Goal: Navigation & Orientation: Find specific page/section

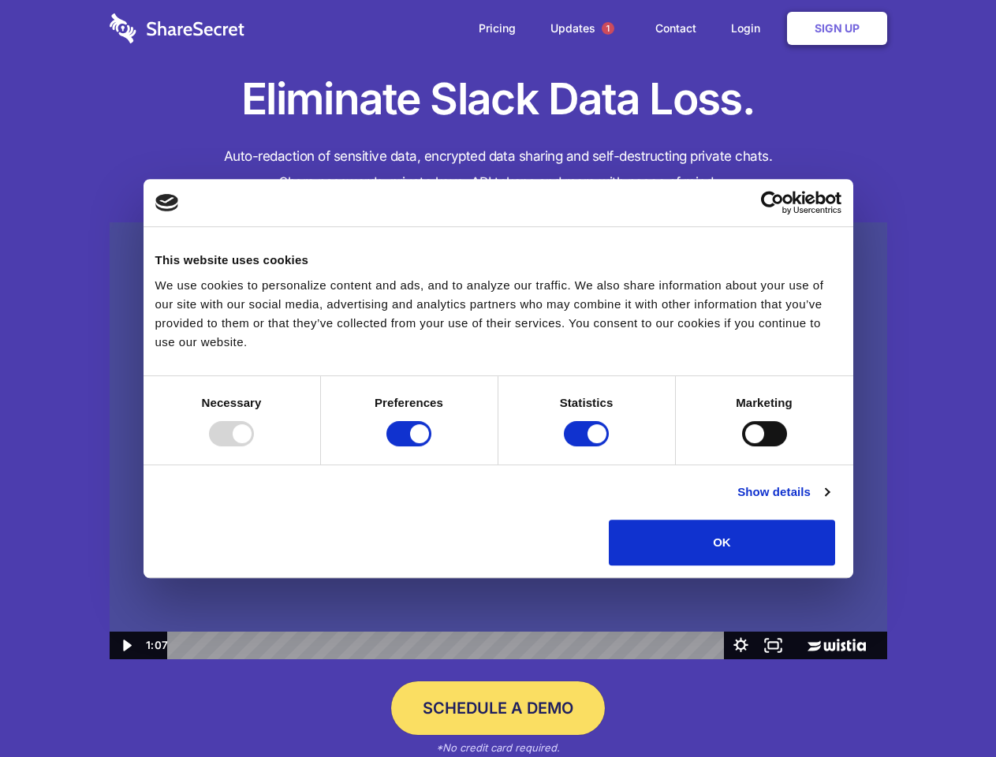
click at [498, 378] on img at bounding box center [498, 441] width 777 height 438
click at [254, 446] on div at bounding box center [231, 433] width 45 height 25
click at [431, 446] on input "Preferences" at bounding box center [408, 433] width 45 height 25
checkbox input "false"
click at [588, 446] on input "Statistics" at bounding box center [586, 433] width 45 height 25
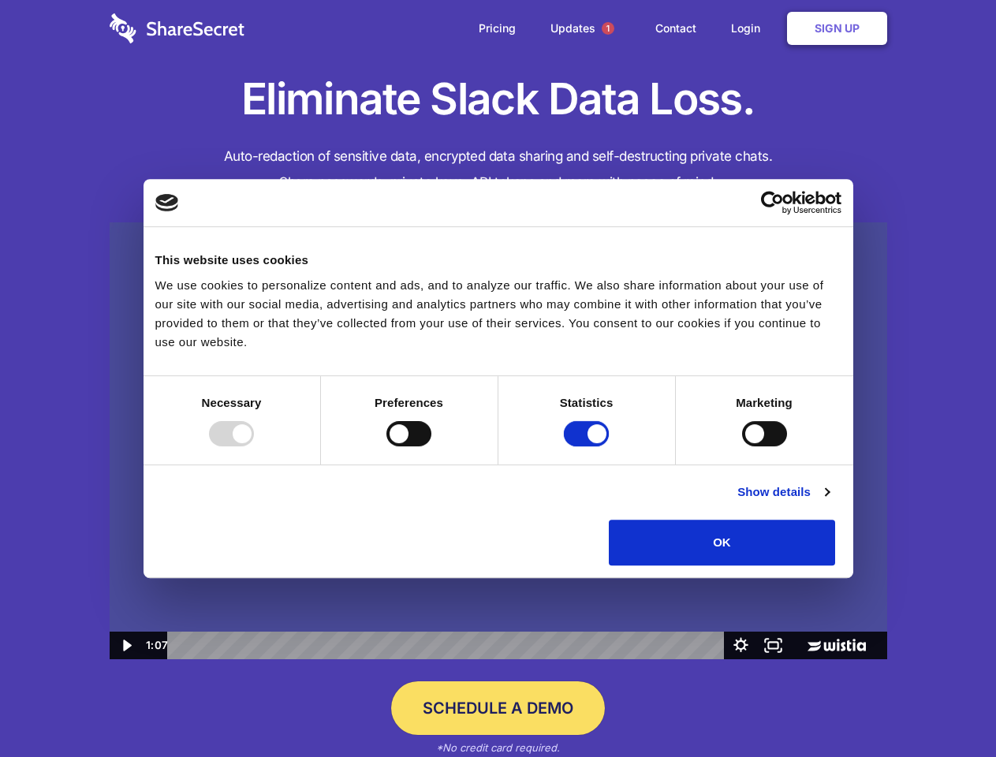
checkbox input "false"
click at [742, 446] on input "Marketing" at bounding box center [764, 433] width 45 height 25
checkbox input "true"
click at [829, 501] on link "Show details" at bounding box center [782, 492] width 91 height 19
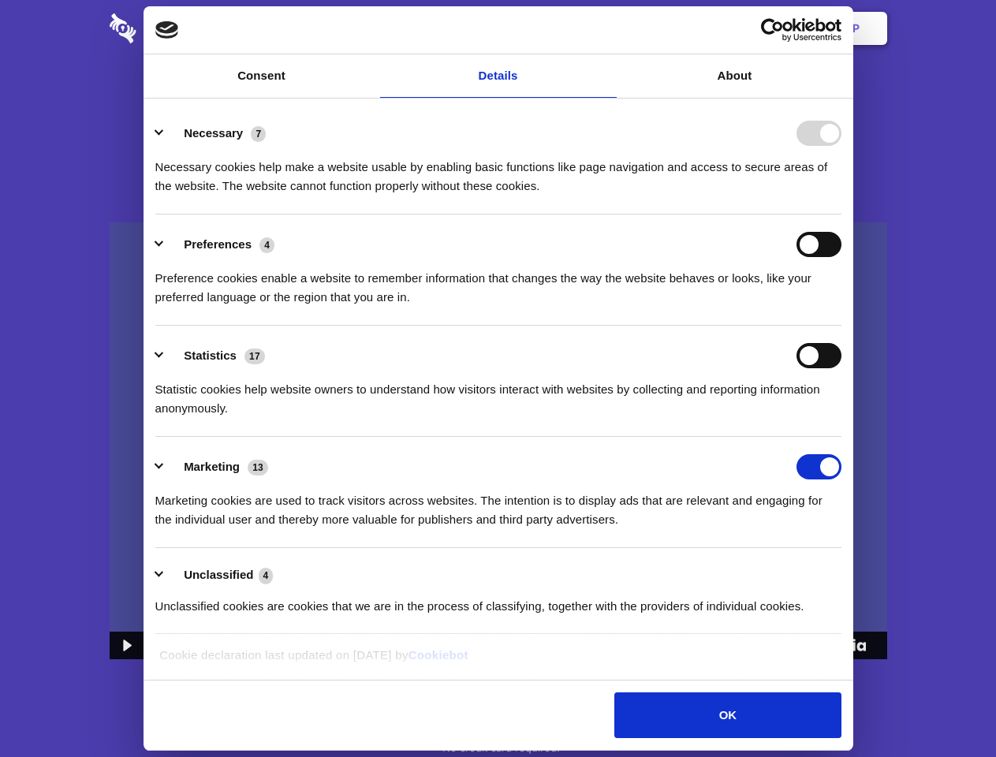
click at [841, 214] on li "Necessary 7 Necessary cookies help make a website usable by enabling basic func…" at bounding box center [498, 158] width 686 height 111
click at [607, 28] on span "1" at bounding box center [608, 28] width 13 height 13
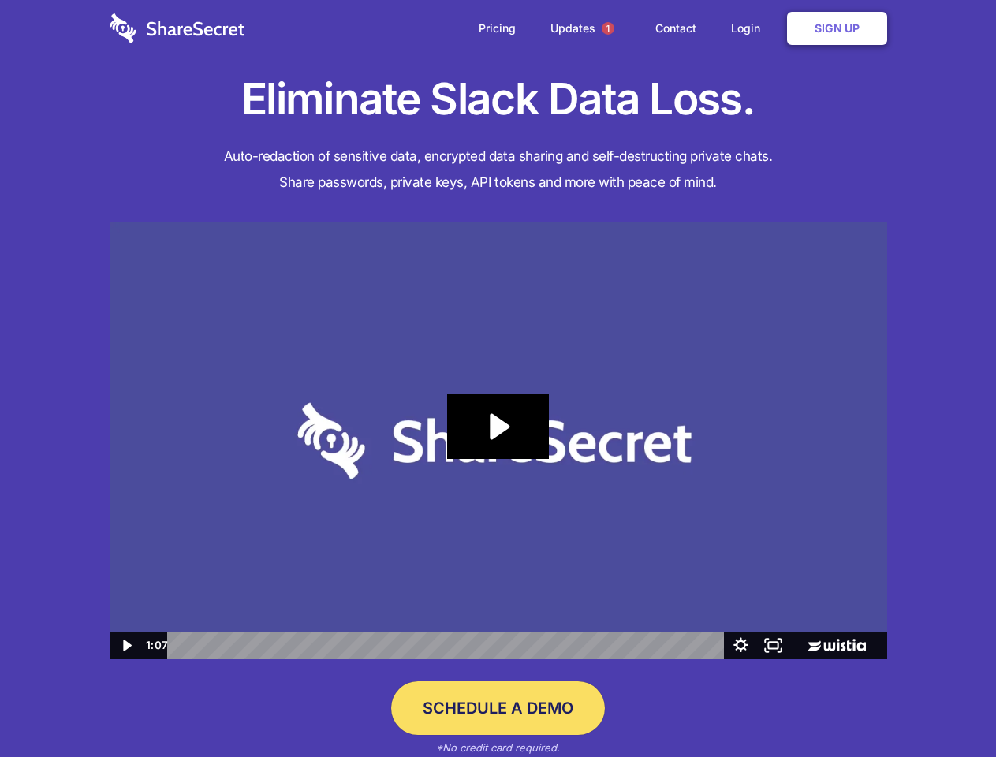
click at [498, 441] on icon "Play Video: Sharesecret Slack Extension" at bounding box center [497, 426] width 101 height 65
